Goal: Task Accomplishment & Management: Manage account settings

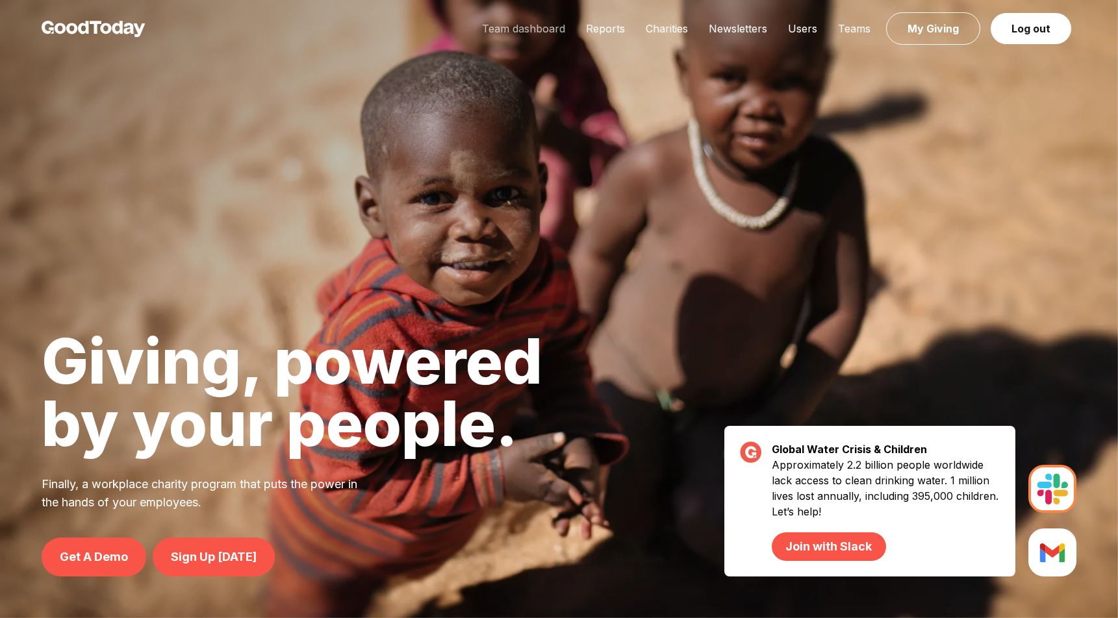
click at [555, 32] on link "Team dashboard" at bounding box center [523, 28] width 104 height 13
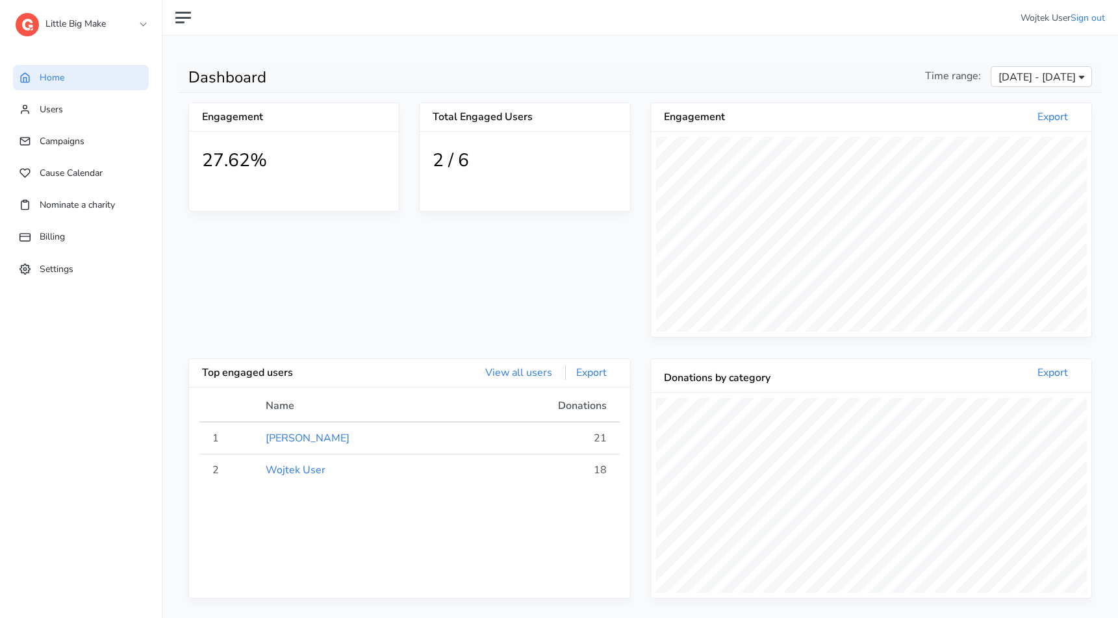
scroll to position [239, 440]
click at [99, 142] on link "Campaigns" at bounding box center [81, 141] width 136 height 25
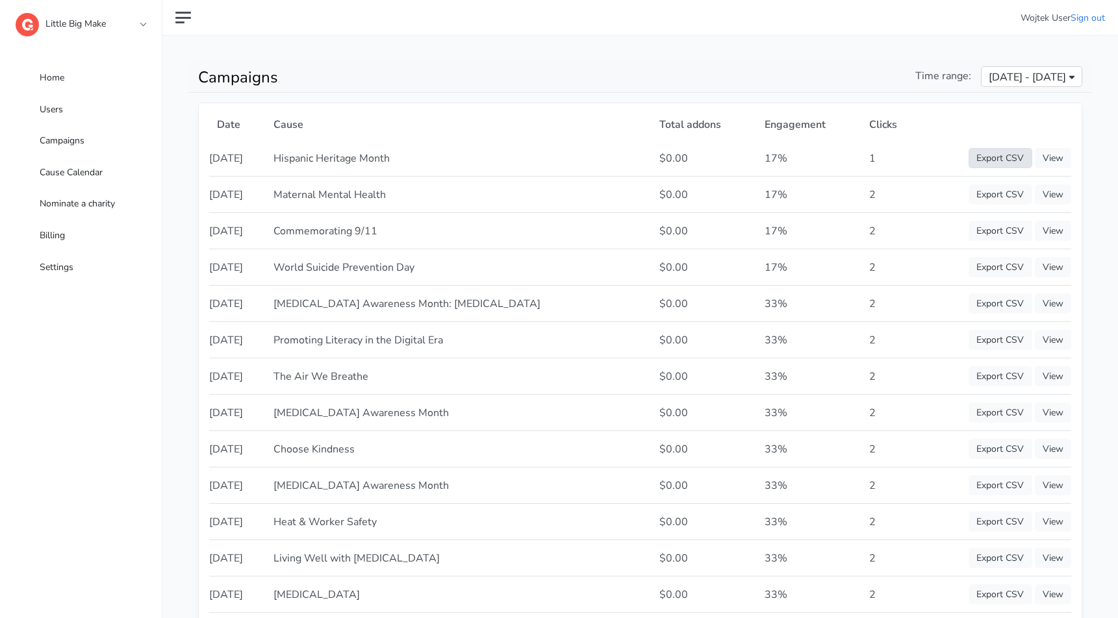
click at [998, 164] on link "Export CSV" at bounding box center [999, 158] width 63 height 20
click at [1028, 1] on nav "Wojtek User Sign out" at bounding box center [639, 18] width 955 height 36
click at [1050, 158] on link "View" at bounding box center [1052, 158] width 36 height 20
